Goal: Check status: Check status

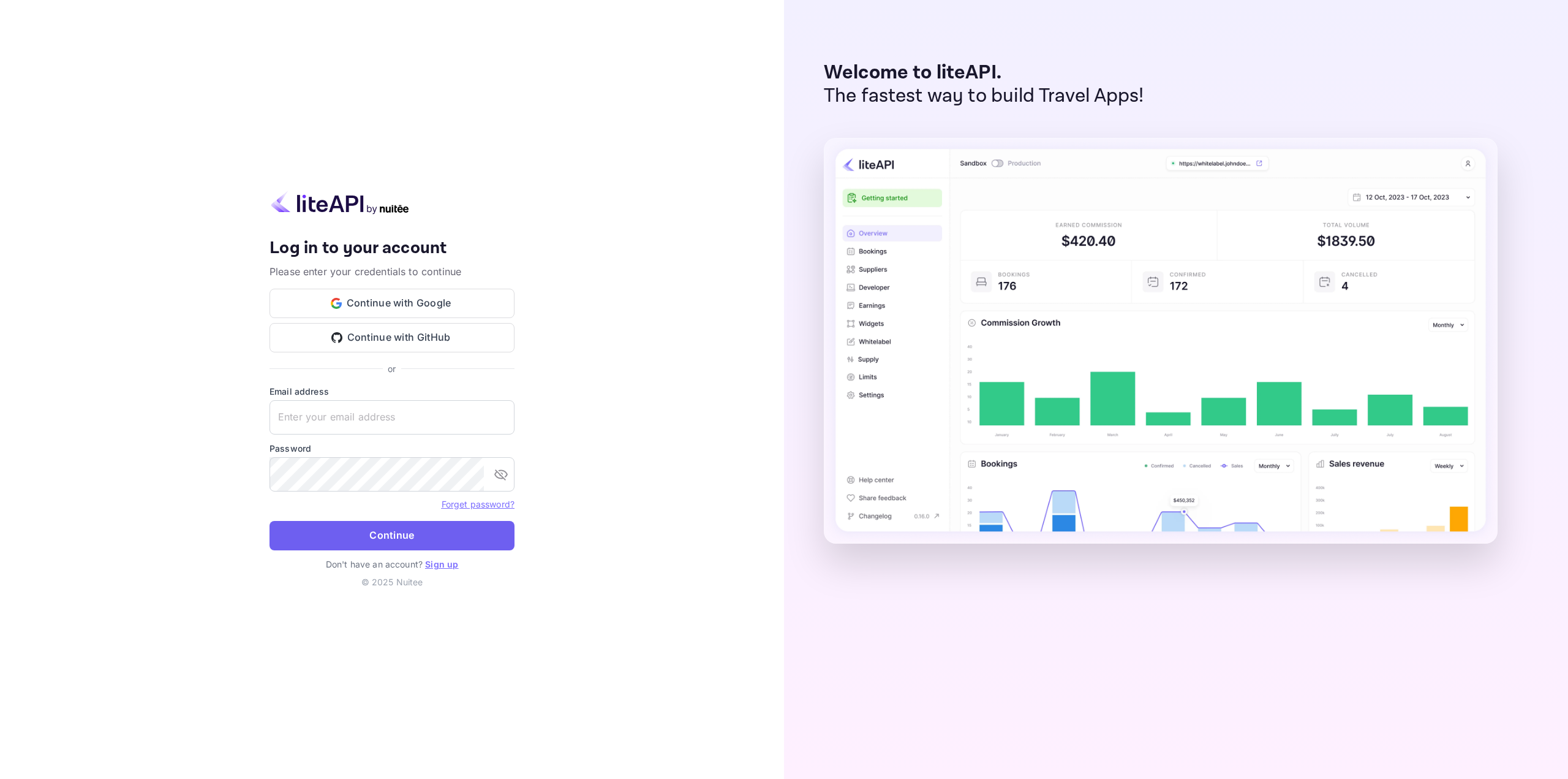
type input "[EMAIL_ADDRESS][DOMAIN_NAME]"
click at [365, 538] on button "Continue" at bounding box center [392, 535] width 245 height 29
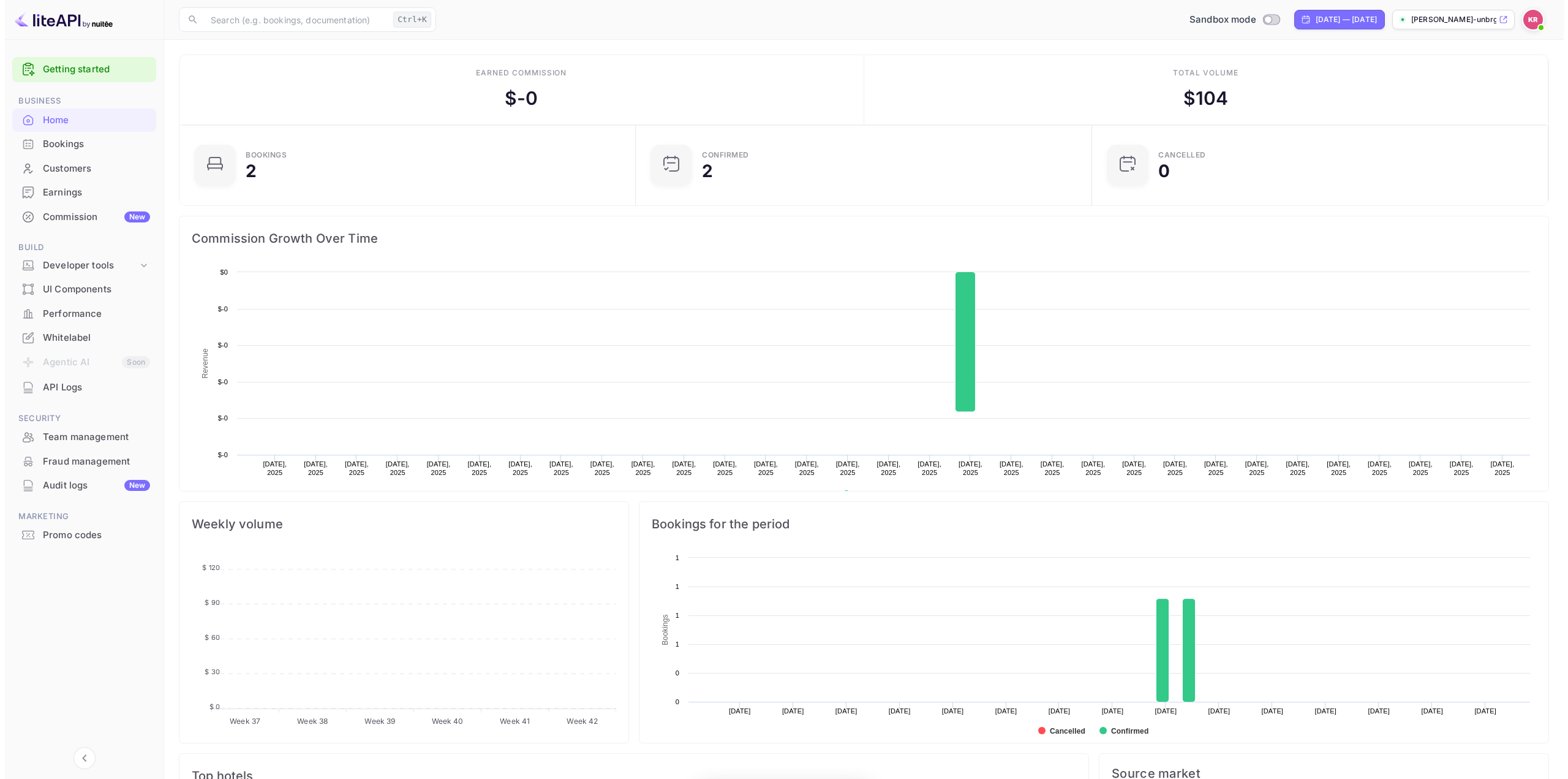
scroll to position [190, 440]
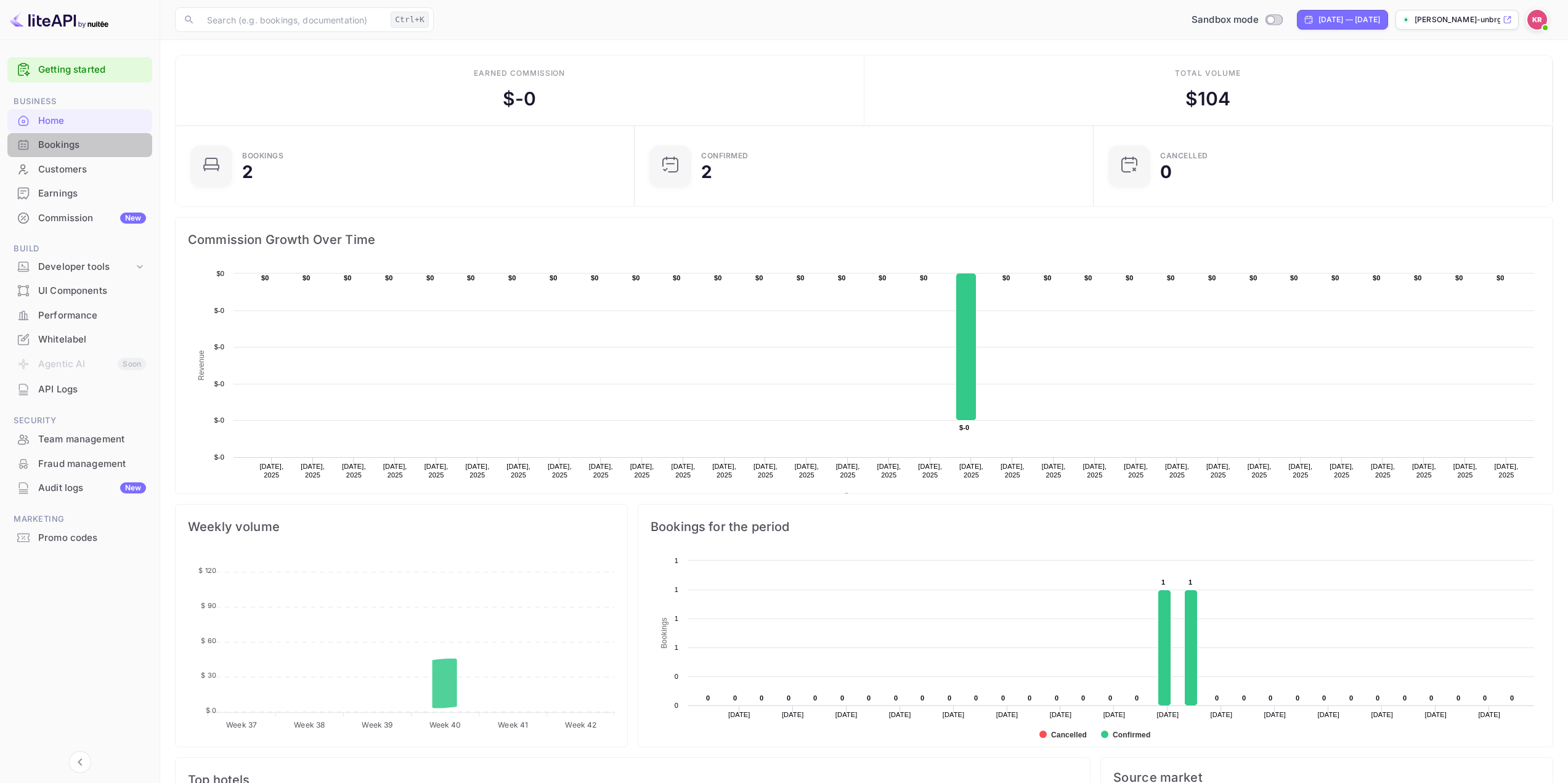
click at [99, 149] on div "Bookings" at bounding box center [92, 145] width 108 height 14
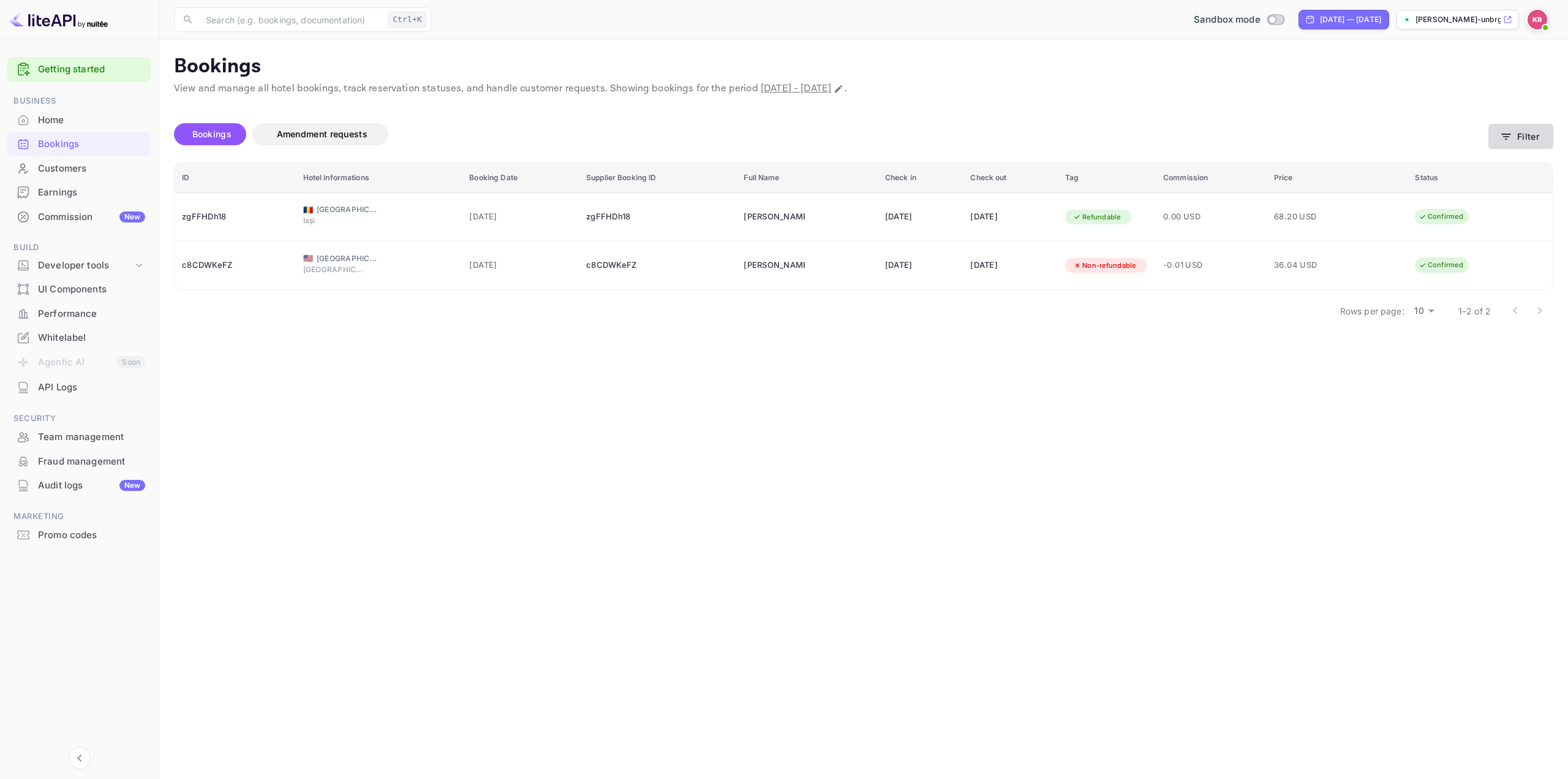
click at [1529, 124] on button "Filter" at bounding box center [1520, 136] width 65 height 25
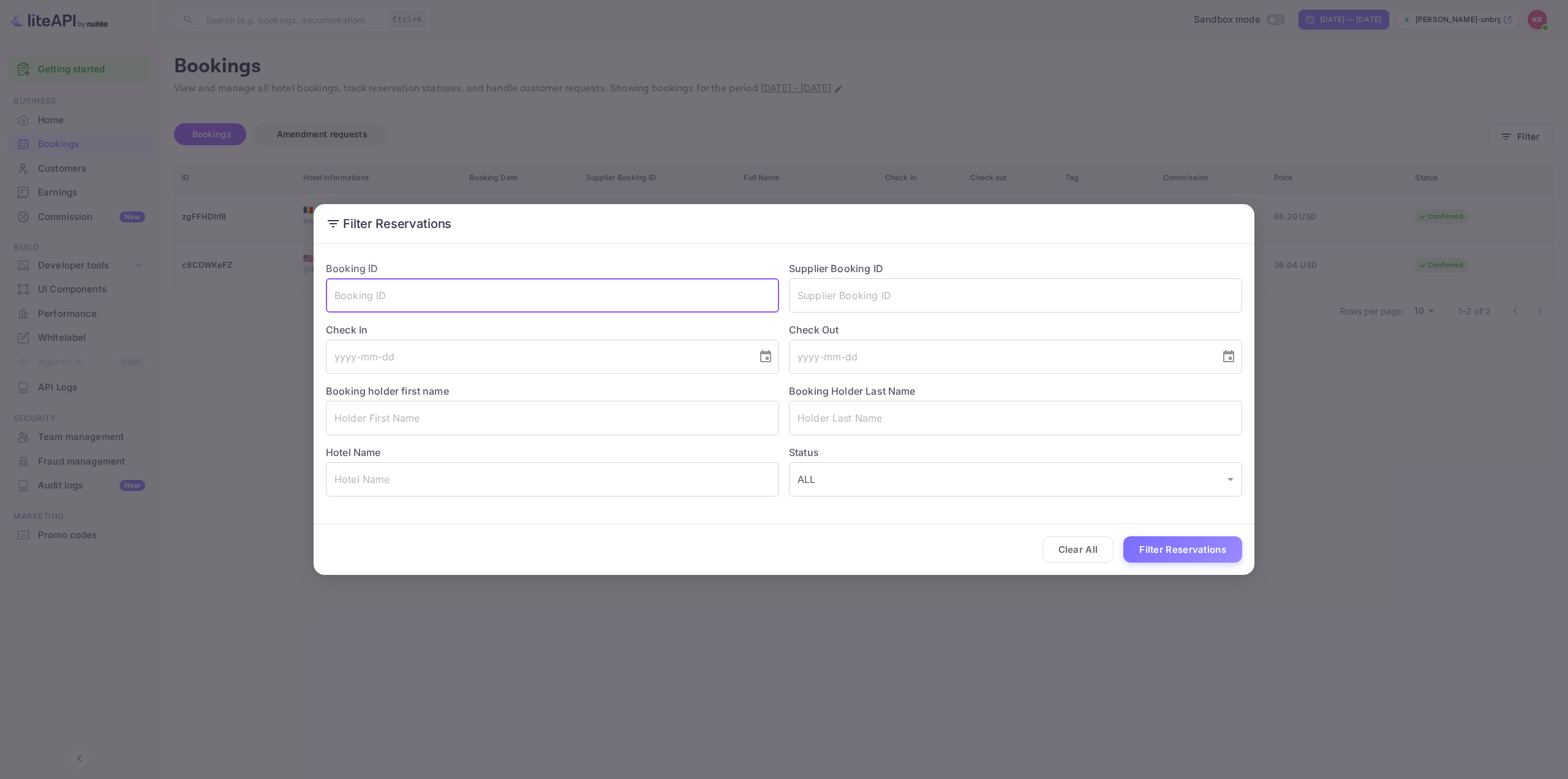
click at [692, 299] on input "text" at bounding box center [553, 295] width 453 height 34
paste input "qs3N27cai"
type input "qs3N27cai"
click at [1178, 552] on button "Filter Reservations" at bounding box center [1183, 549] width 119 height 26
click at [955, 670] on div "Filter Reservations Booking ID qs3N27cai ​ Supplier Booking ID ​ Check In ​ Che…" at bounding box center [784, 389] width 1568 height 779
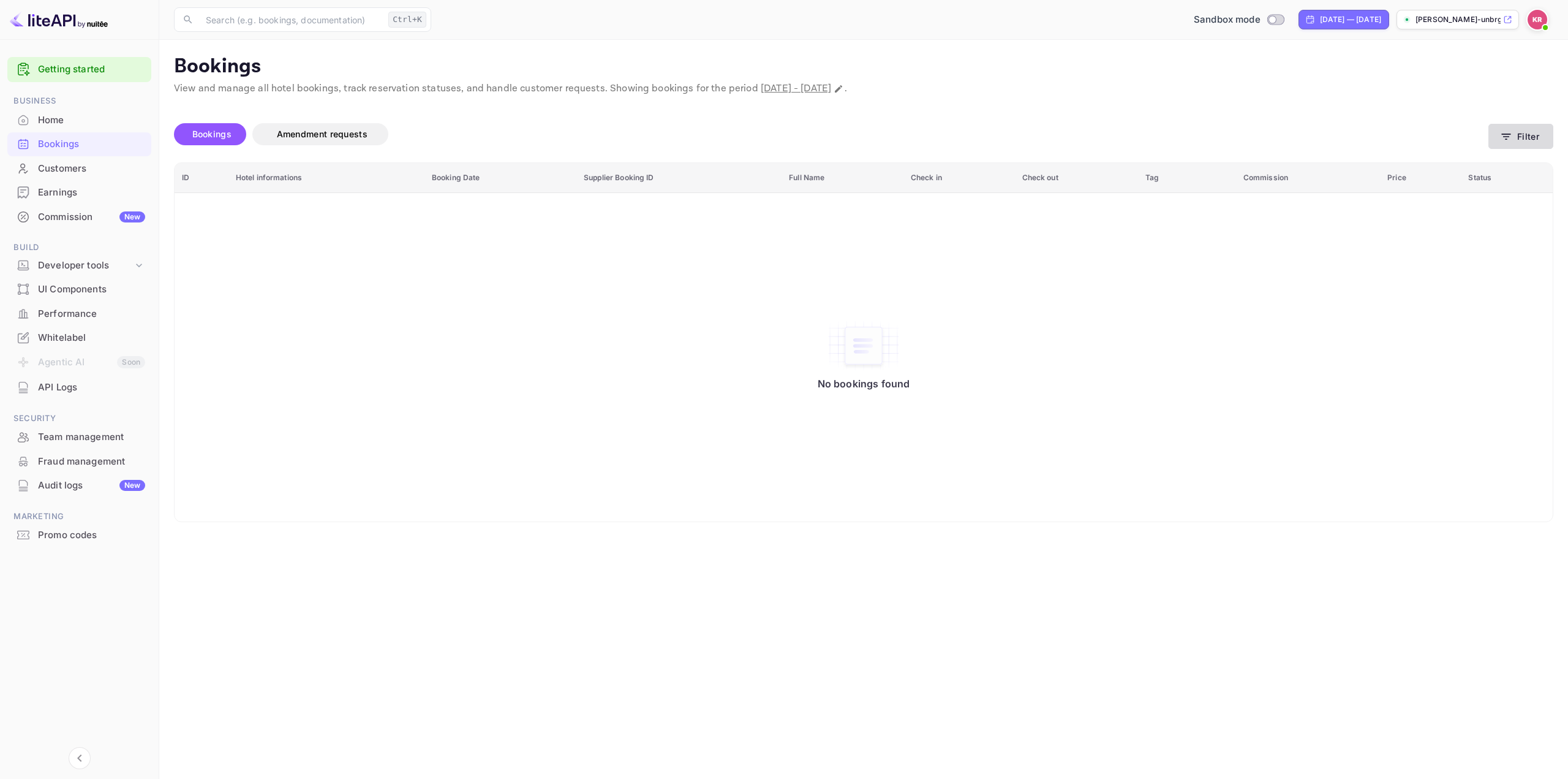
click at [1519, 134] on button "Filter" at bounding box center [1520, 136] width 65 height 25
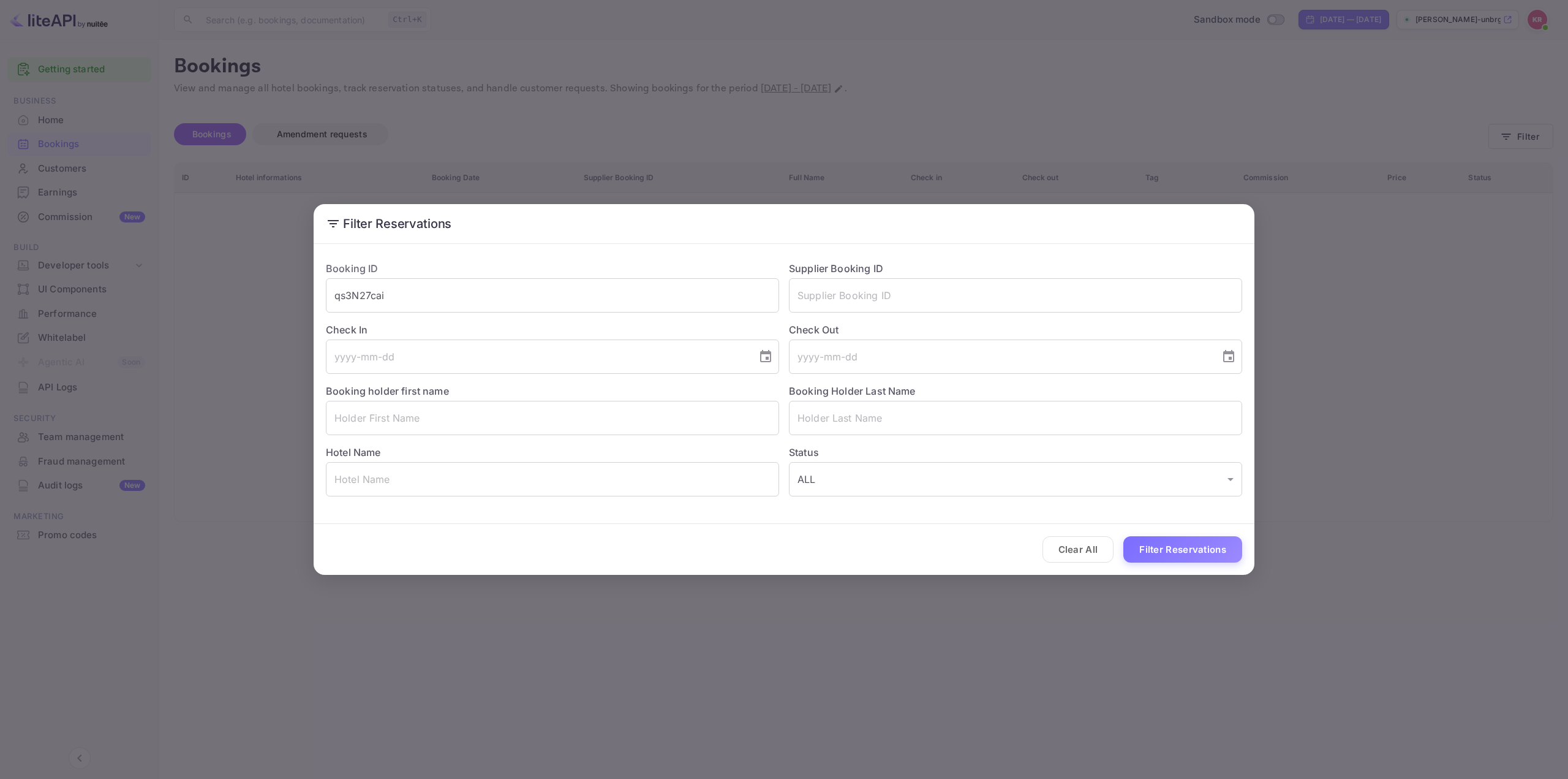
click at [1019, 97] on div "Filter Reservations Booking ID qs3N27cai ​ Supplier Booking ID ​ Check In ​ Che…" at bounding box center [784, 389] width 1568 height 779
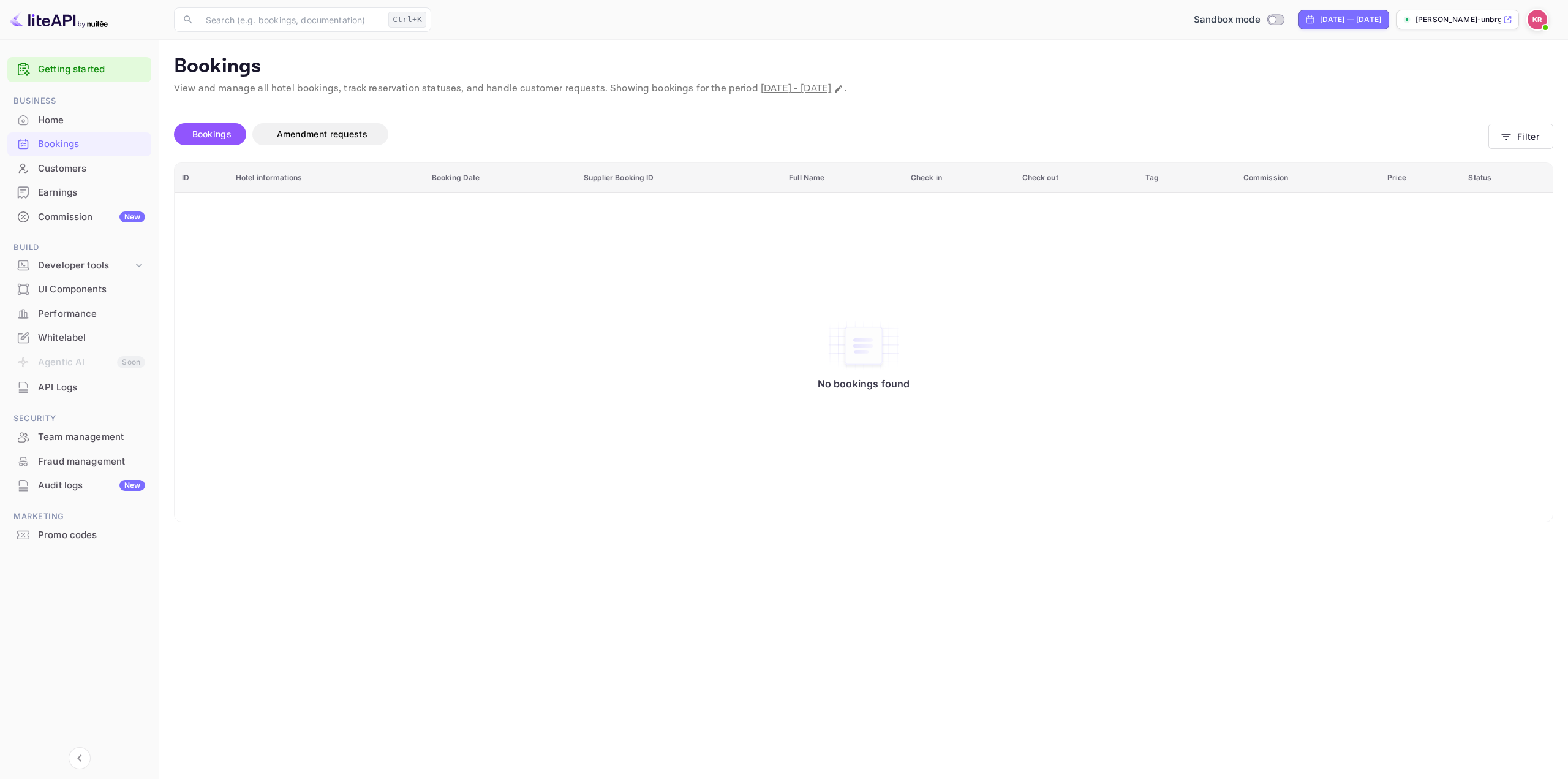
click at [831, 89] on span "[DATE] - [DATE]" at bounding box center [796, 89] width 71 height 13
click at [844, 91] on icon "Change date range" at bounding box center [839, 89] width 10 height 10
select select "8"
select select "2025"
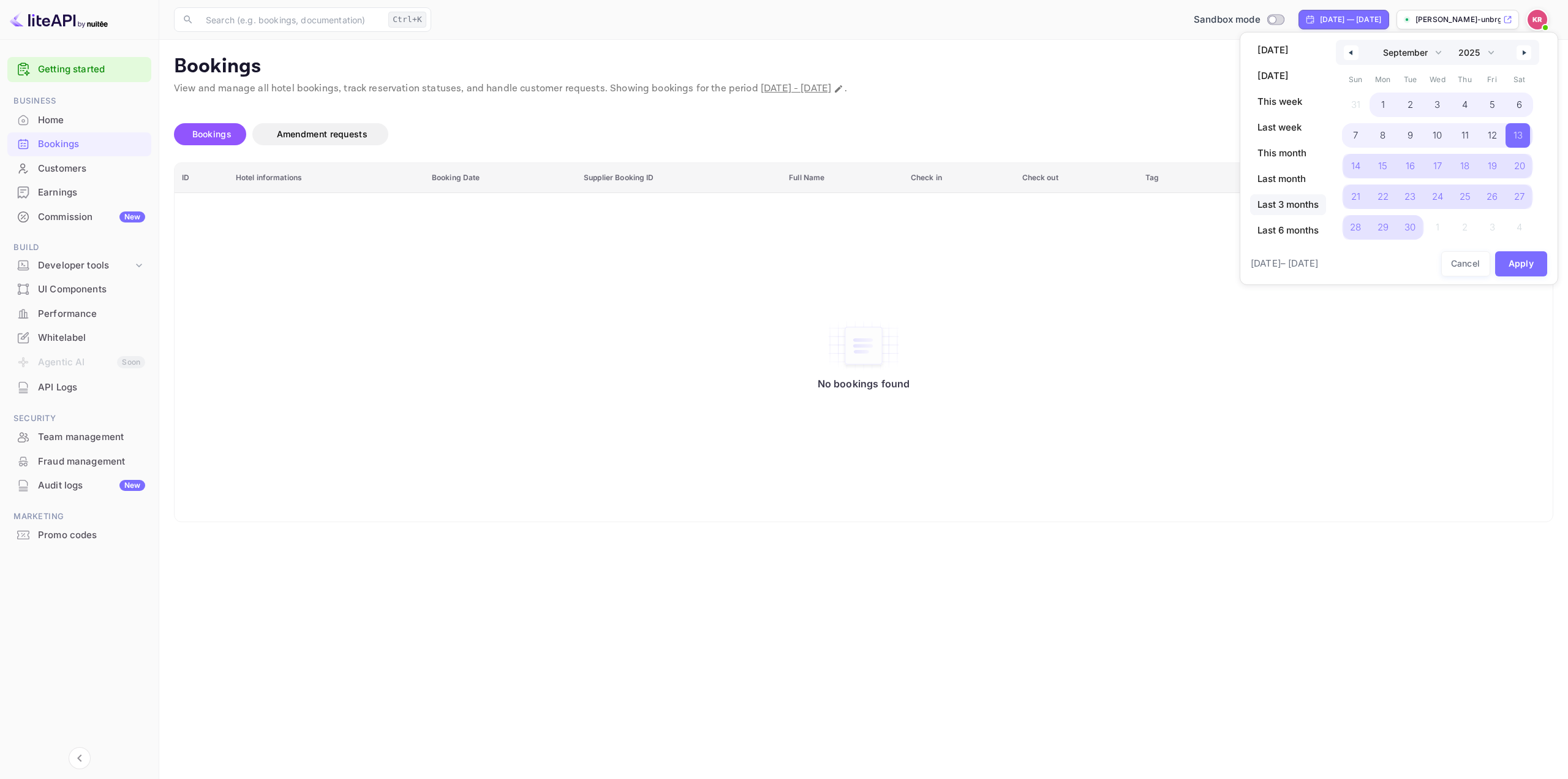
click at [1281, 203] on span "Last 3 months" at bounding box center [1288, 205] width 76 height 21
select select "6"
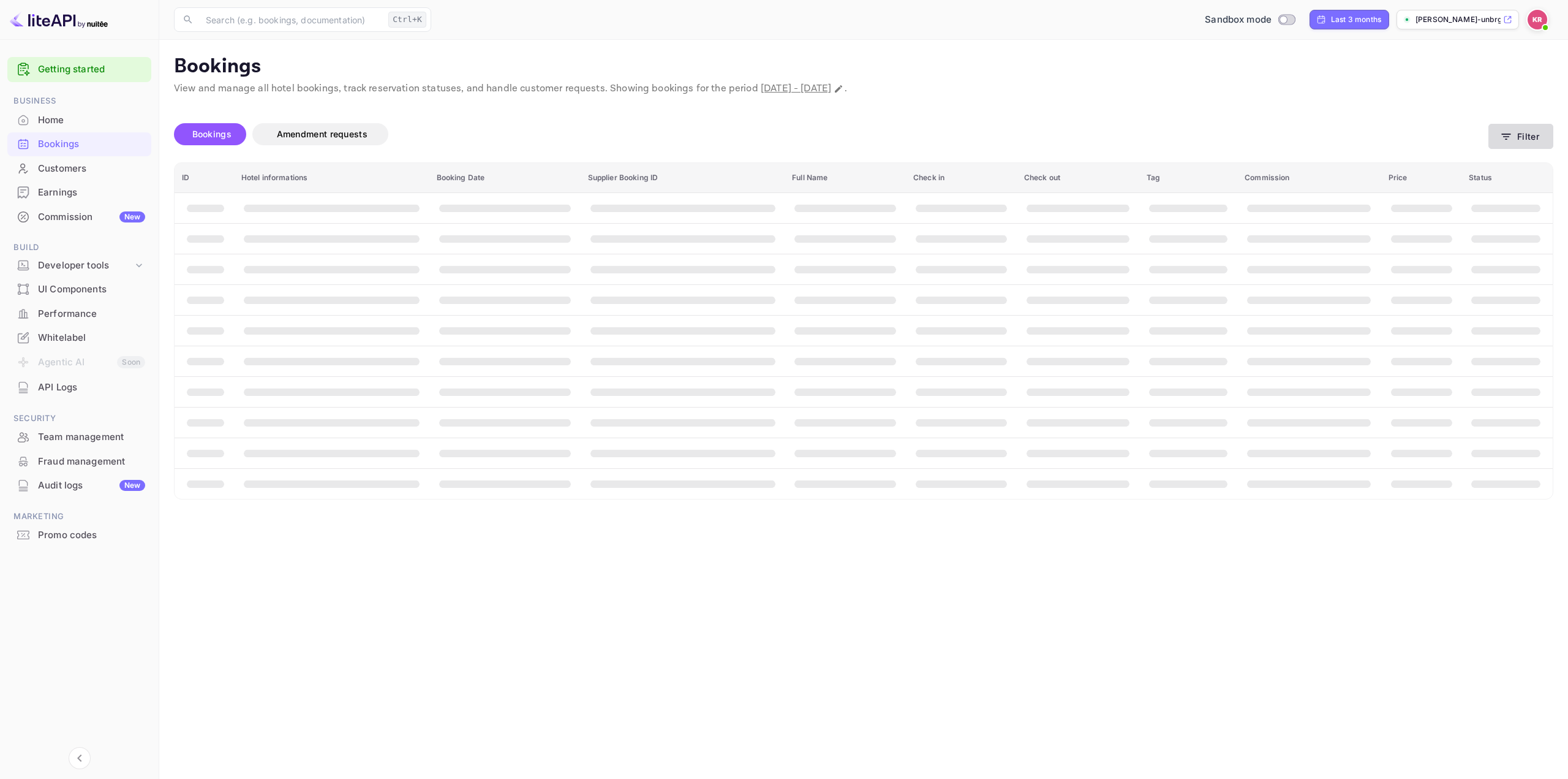
click at [1517, 134] on button "Filter" at bounding box center [1520, 136] width 65 height 25
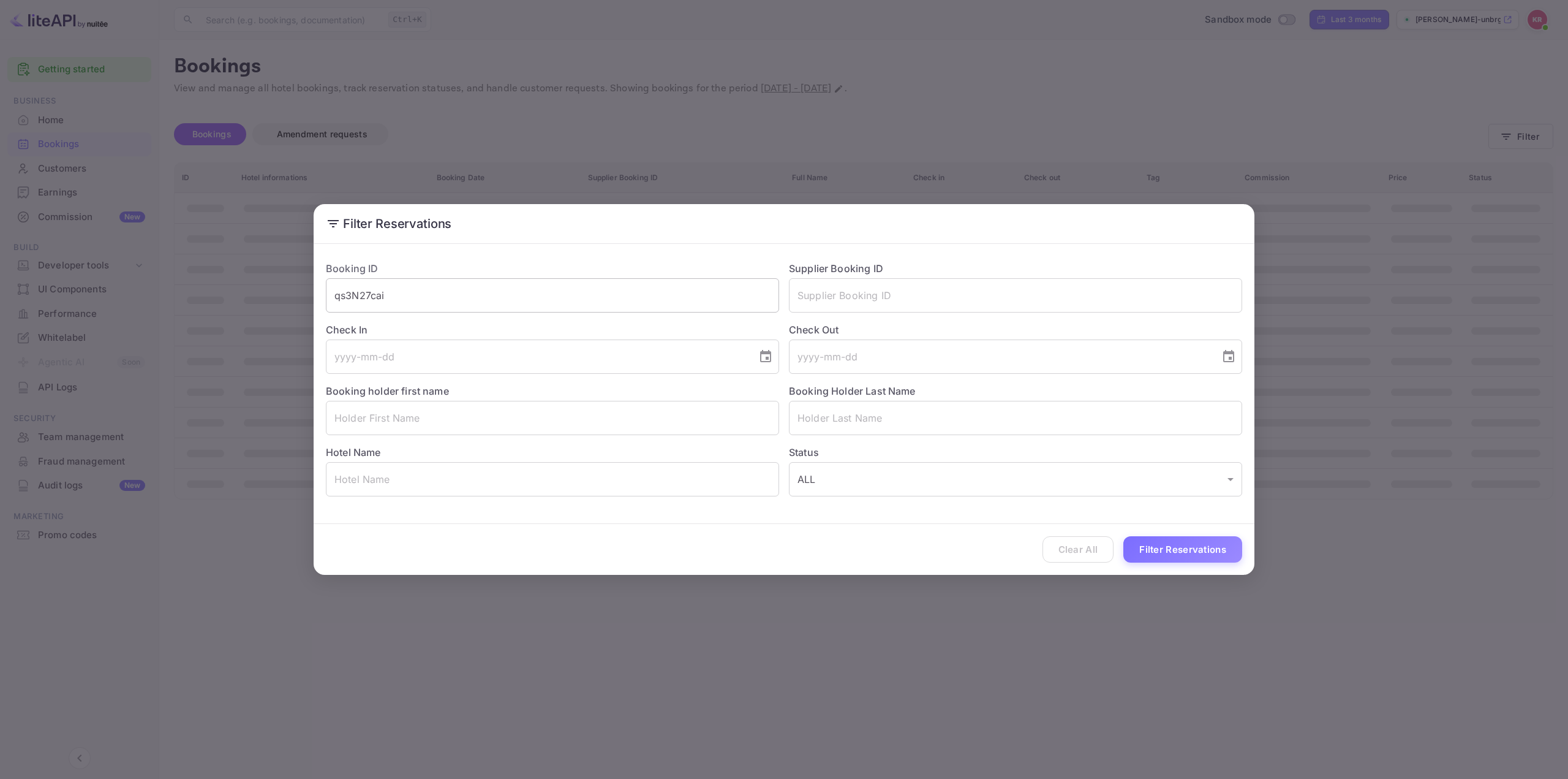
click at [412, 298] on input "qs3N27cai" at bounding box center [553, 295] width 453 height 34
click at [1180, 545] on button "Filter Reservations" at bounding box center [1183, 549] width 119 height 26
click at [1071, 670] on div "Filter Reservations Booking ID qs3N27cai ​ Supplier Booking ID ​ Check In ​ Che…" at bounding box center [784, 389] width 1568 height 779
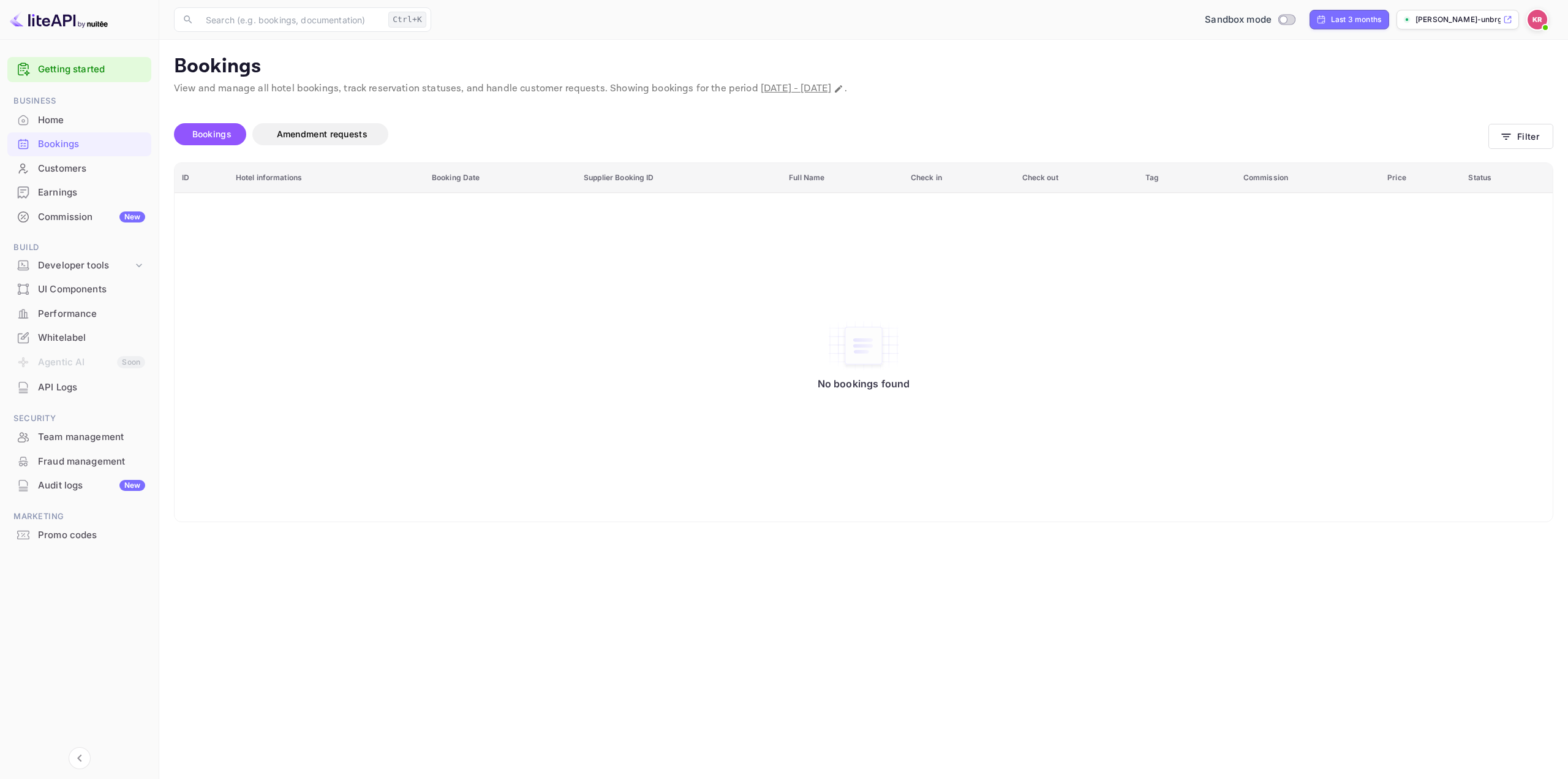
click at [1535, 23] on img at bounding box center [1537, 19] width 19 height 19
click at [1435, 152] on div "Sign out" at bounding box center [1462, 166] width 170 height 27
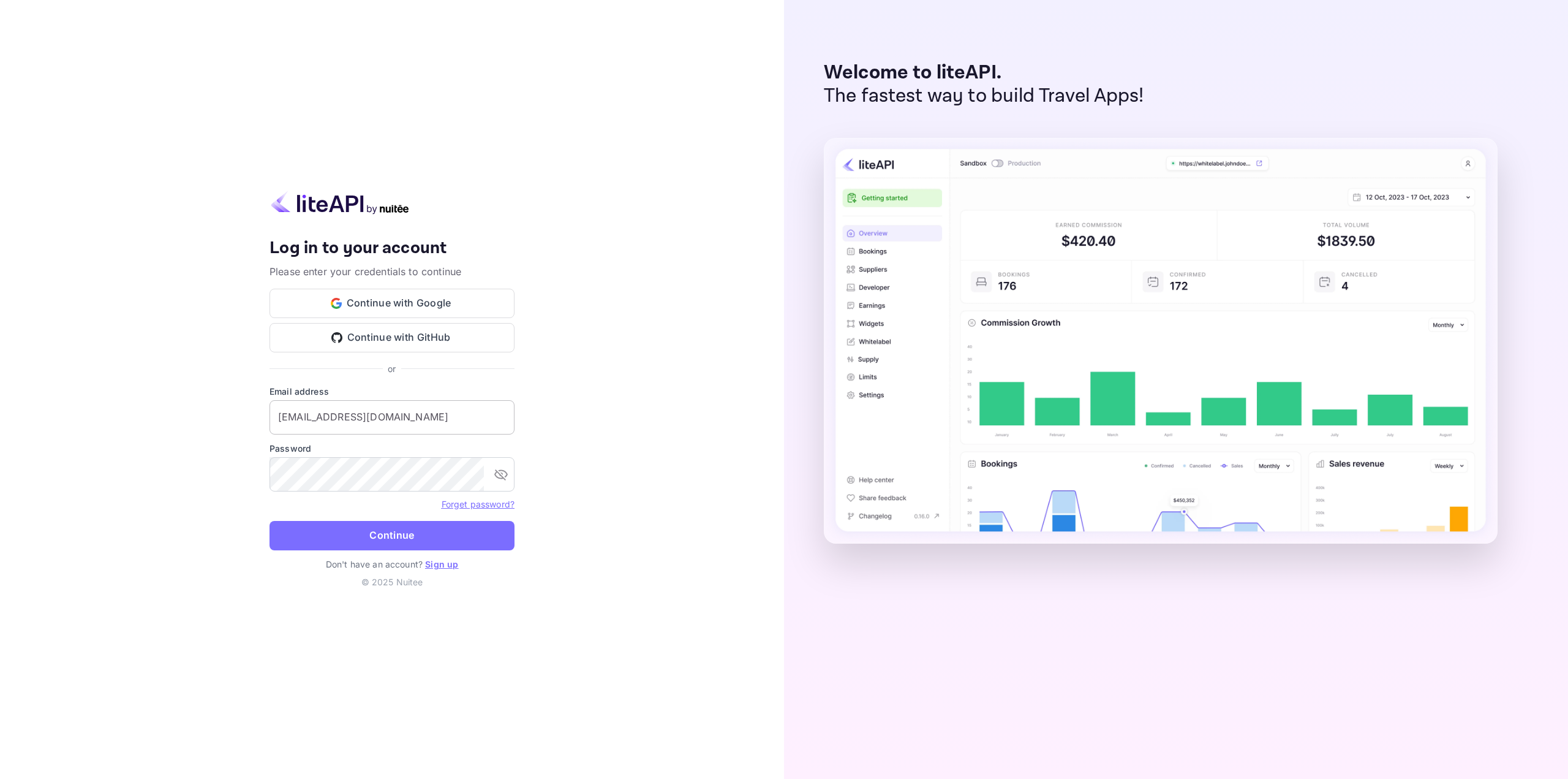
click at [393, 413] on input "[EMAIL_ADDRESS][DOMAIN_NAME]" at bounding box center [392, 417] width 245 height 34
type input "[EMAIL_ADDRESS][DOMAIN_NAME]"
click at [384, 530] on button "Continue" at bounding box center [392, 535] width 245 height 29
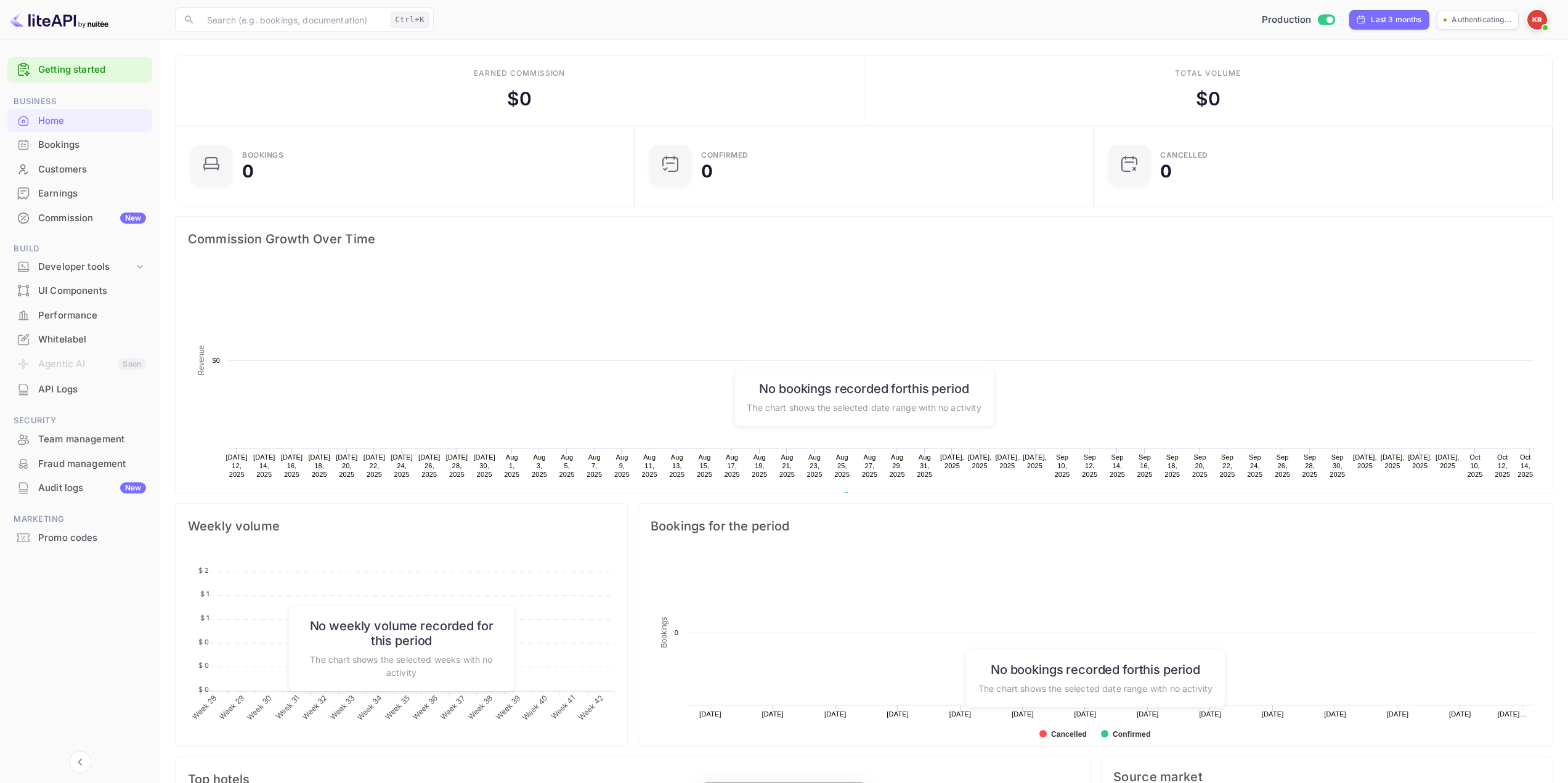
click at [1544, 22] on span at bounding box center [1545, 27] width 12 height 12
